Goal: Task Accomplishment & Management: Manage account settings

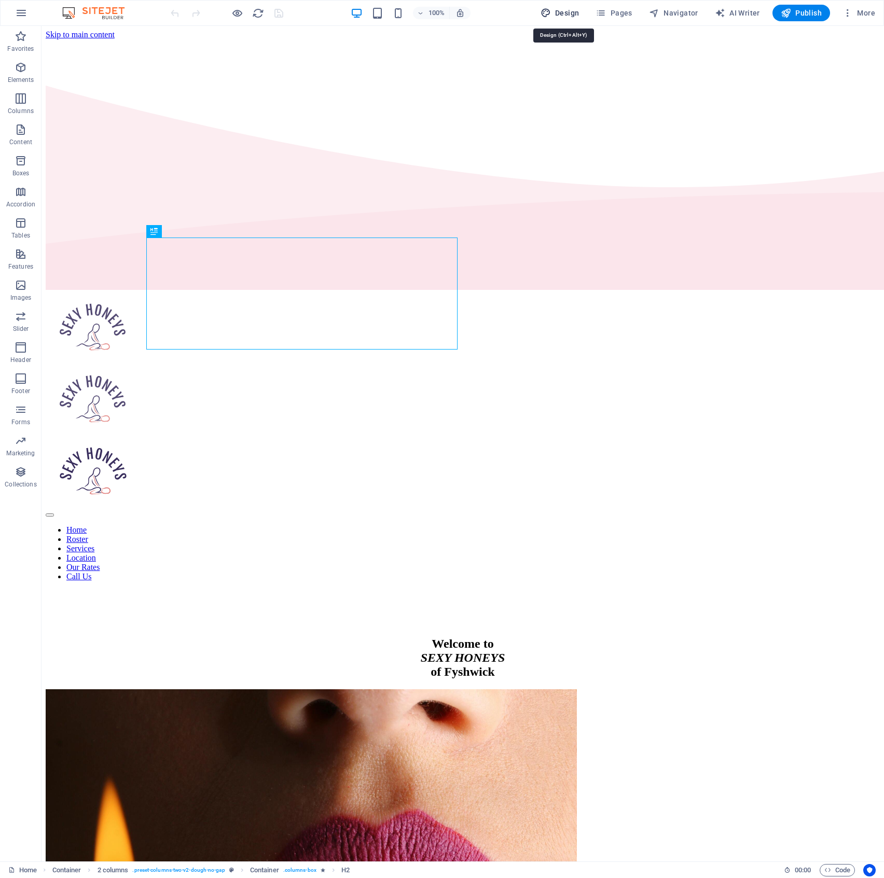
click at [566, 10] on span "Design" at bounding box center [560, 13] width 39 height 10
select select "px"
select select "300"
select select "px"
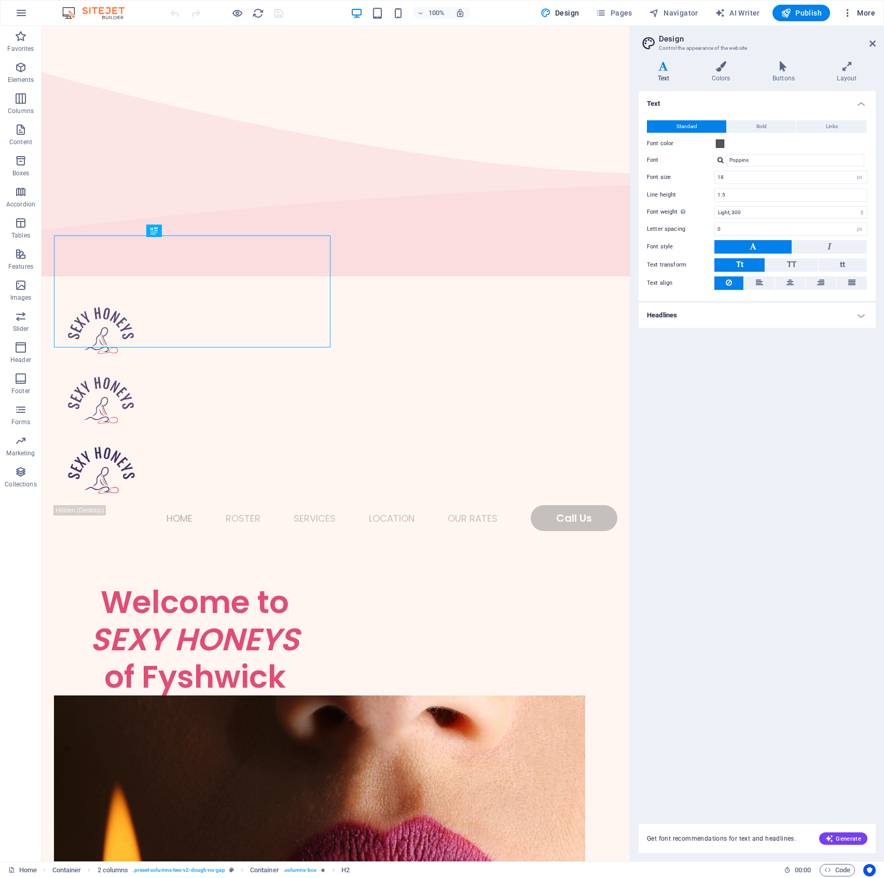
click at [876, 12] on button "More" at bounding box center [858, 13] width 41 height 17
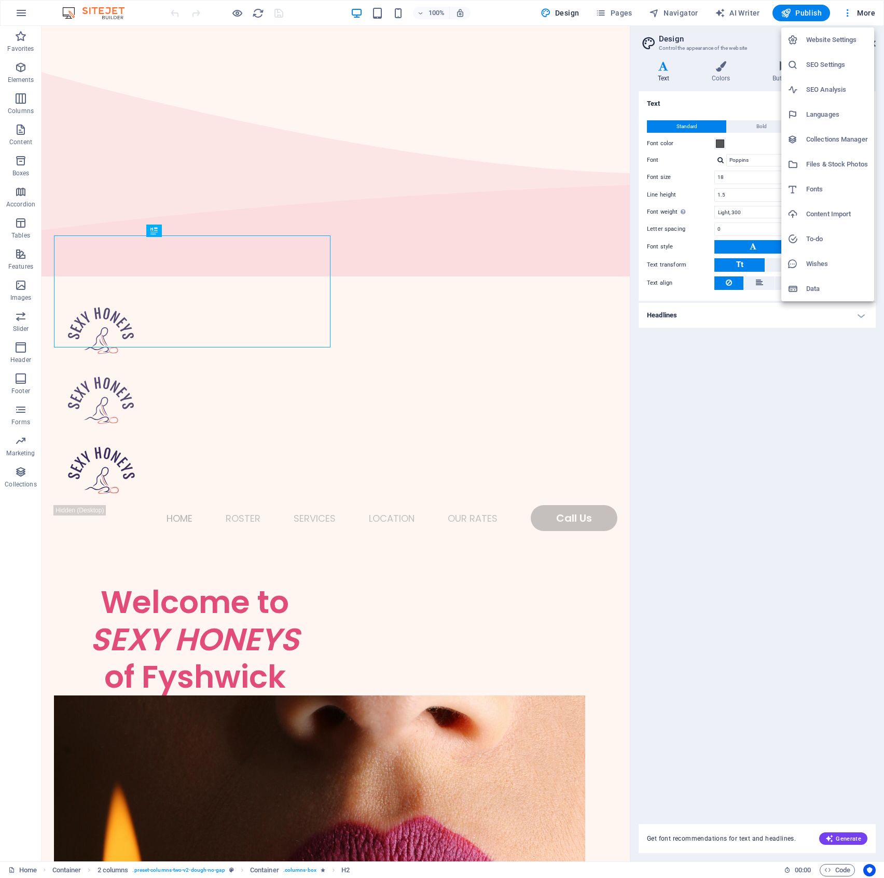
click at [822, 46] on li "Website Settings" at bounding box center [827, 39] width 93 height 25
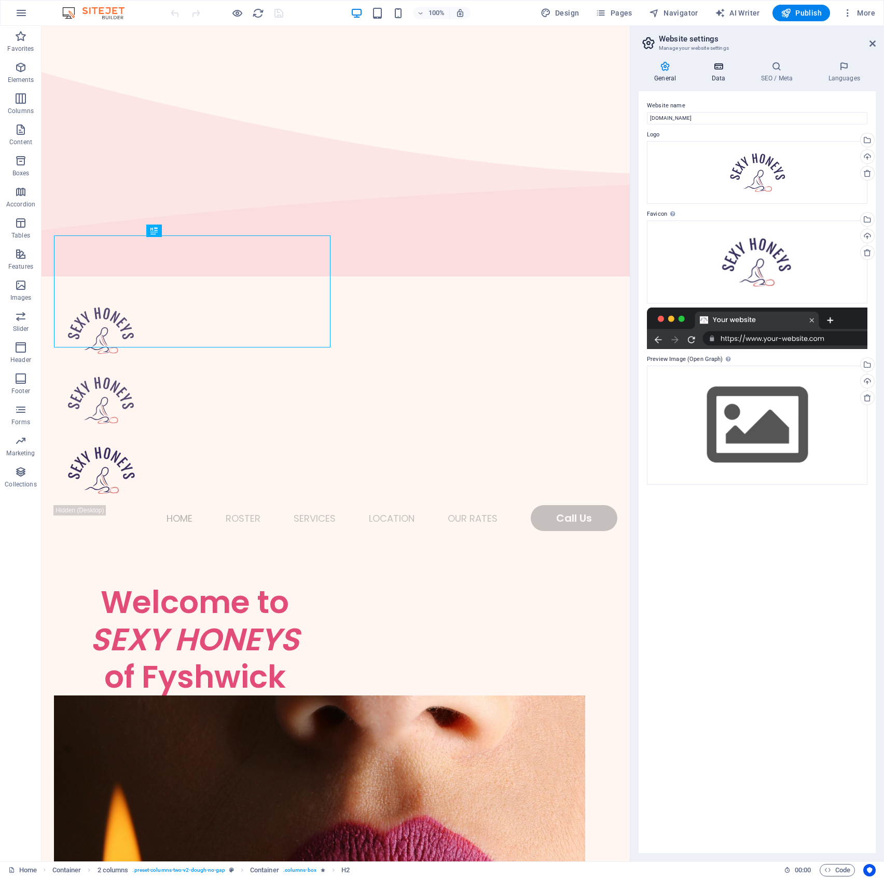
click at [710, 71] on h4 "Data" at bounding box center [720, 72] width 49 height 22
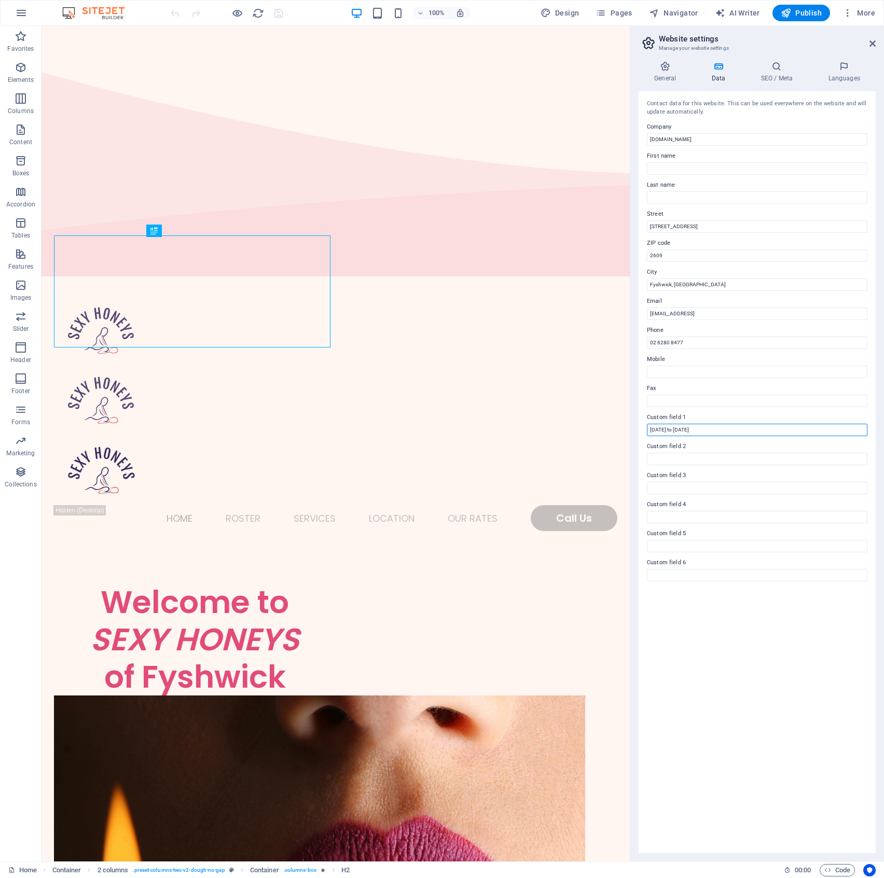
click at [653, 428] on input "[DATE] to [DATE]" at bounding box center [757, 430] width 220 height 12
click at [670, 430] on input "[DATE] to [DATE]" at bounding box center [757, 430] width 220 height 12
click at [681, 428] on input "[DATE] to [DATE]" at bounding box center [757, 430] width 220 height 12
click at [680, 431] on input "[DATE] to th [DATE]" at bounding box center [757, 430] width 220 height 12
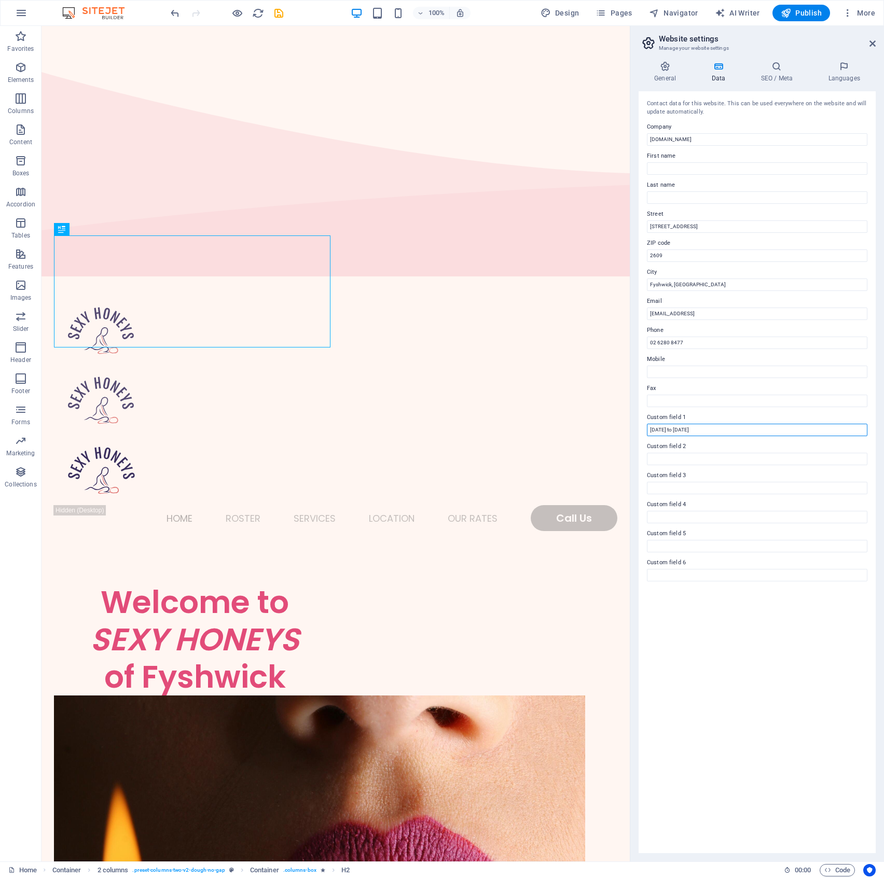
click at [682, 430] on input "[DATE] to [DATE]" at bounding box center [757, 430] width 220 height 12
click at [713, 430] on input "[DATE] to [DATE]" at bounding box center [757, 430] width 220 height 12
click at [677, 427] on input "[DATE] to [DATE]" at bounding box center [757, 430] width 220 height 12
click at [724, 431] on input "[DATE] to [DATE]" at bounding box center [757, 430] width 220 height 12
type input "[DATE] to [DATE]"
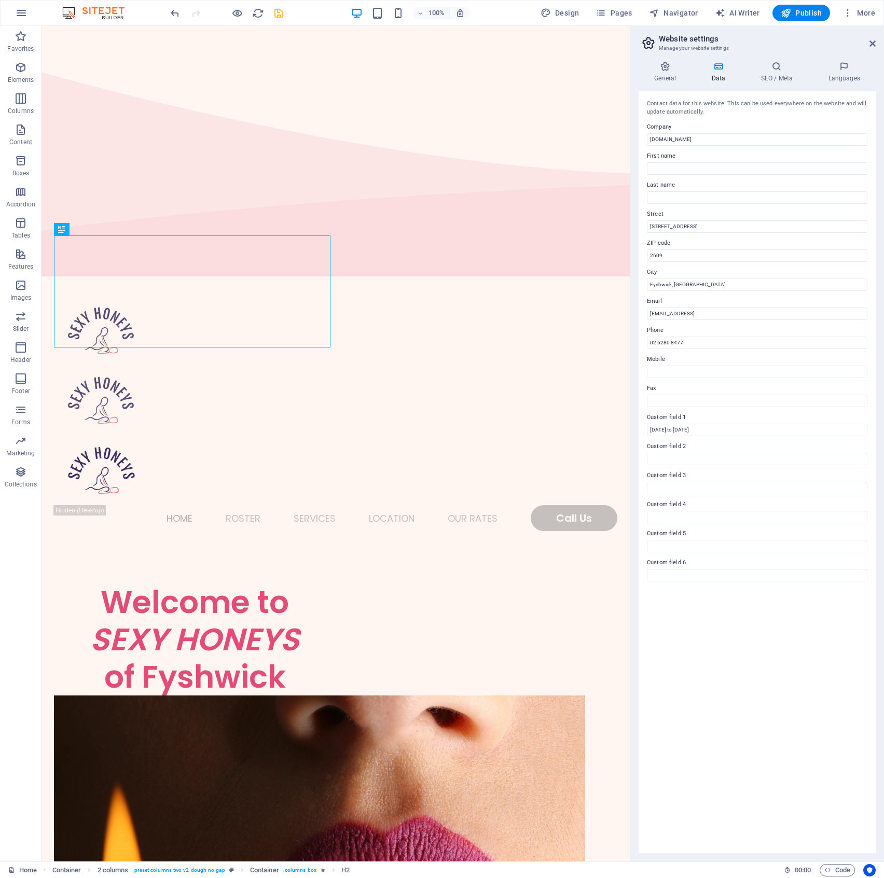
click at [281, 11] on icon "save" at bounding box center [279, 13] width 12 height 12
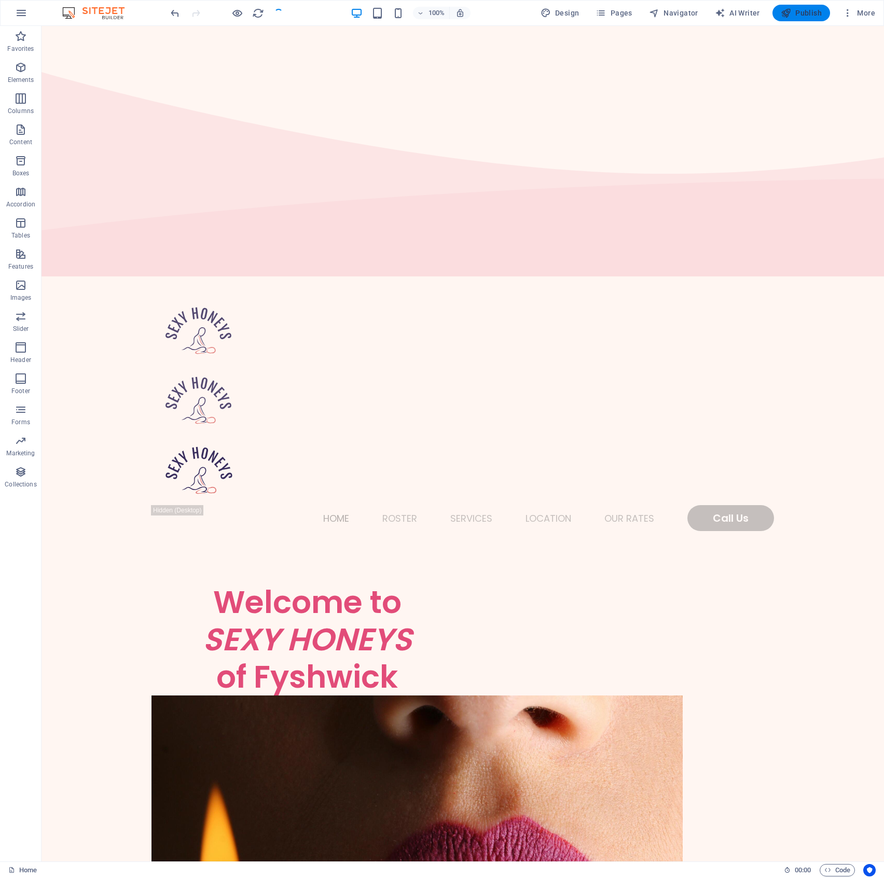
click at [813, 8] on span "Publish" at bounding box center [801, 13] width 41 height 10
